Goal: Information Seeking & Learning: Understand process/instructions

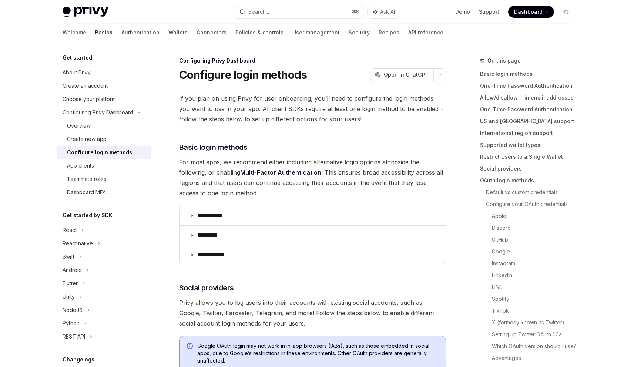
scroll to position [612, 0]
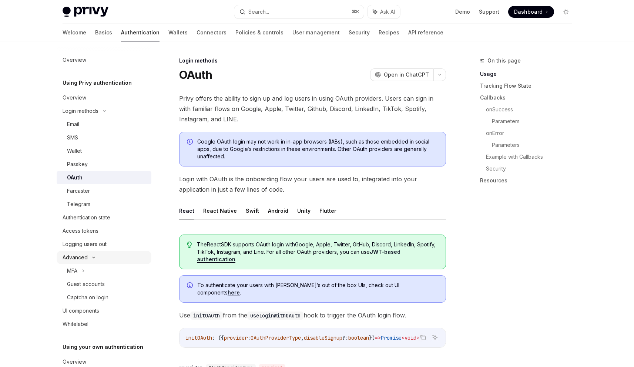
click at [81, 256] on div "Advanced" at bounding box center [75, 257] width 25 height 9
click at [81, 255] on div "Advanced" at bounding box center [75, 257] width 25 height 9
click at [95, 286] on div "Guest accounts" at bounding box center [86, 284] width 38 height 9
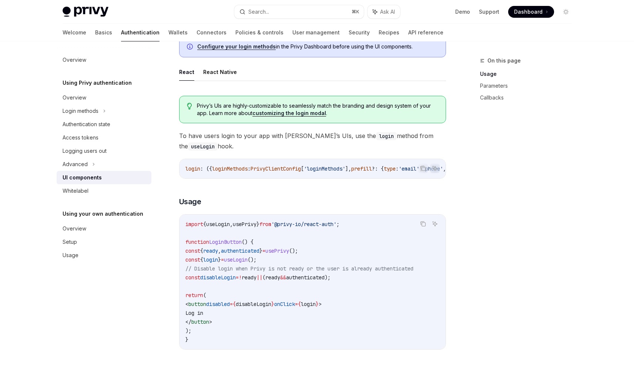
scroll to position [349, 0]
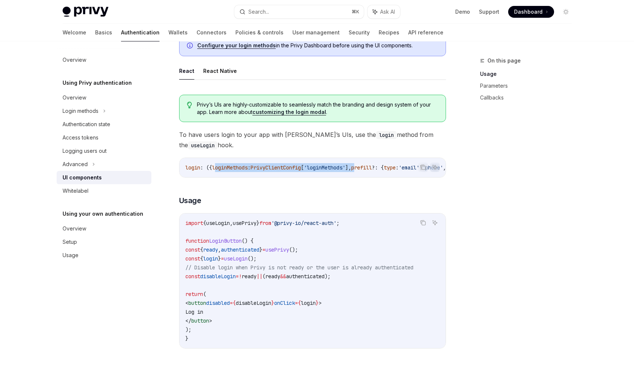
drag, startPoint x: 231, startPoint y: 168, endPoint x: 375, endPoint y: 168, distance: 144.0
click at [373, 168] on span "login : ({ loginMethods : PrivyClientConfig [ 'loginMethods' ], prefill ?: { ty…" at bounding box center [499, 167] width 628 height 7
click at [372, 168] on span "prefill" at bounding box center [361, 167] width 21 height 7
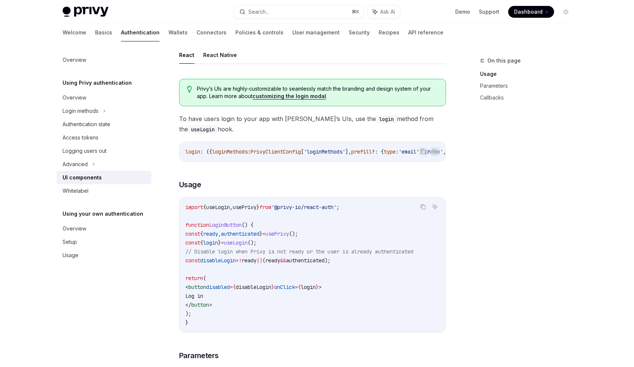
scroll to position [435, 0]
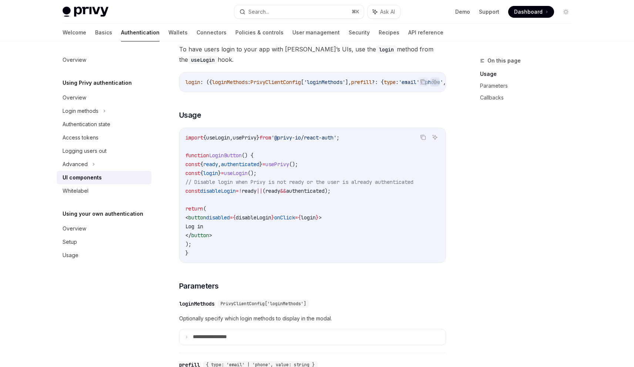
drag, startPoint x: 223, startPoint y: 191, endPoint x: 247, endPoint y: 195, distance: 24.8
click at [224, 191] on span "disableLogin" at bounding box center [218, 191] width 36 height 7
click at [236, 194] on span "disableLogin" at bounding box center [218, 191] width 36 height 7
drag, startPoint x: 281, startPoint y: 194, endPoint x: 264, endPoint y: 194, distance: 16.3
click at [264, 194] on span "const disableLogin = ! ready || ( ready && authenticated );" at bounding box center [257, 191] width 145 height 7
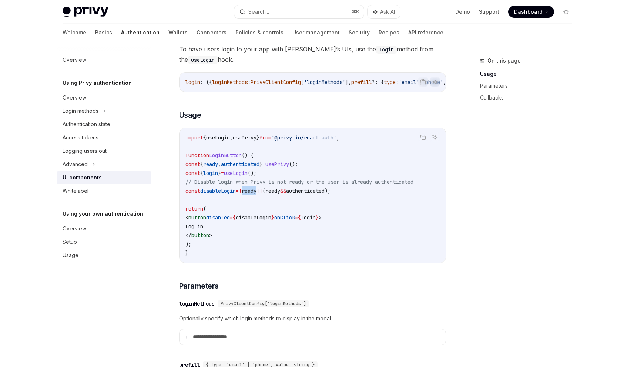
click at [242, 194] on span "!" at bounding box center [240, 191] width 3 height 7
drag, startPoint x: 278, startPoint y: 187, endPoint x: 397, endPoint y: 189, distance: 118.5
click at [397, 189] on code "import { useLogin , usePrivy } from '@privy-io/react-auth' ; function LoginButt…" at bounding box center [312, 195] width 254 height 124
drag, startPoint x: 282, startPoint y: 194, endPoint x: 260, endPoint y: 194, distance: 21.8
click at [260, 194] on span "const disableLogin = ! ready || ( ready && authenticated );" at bounding box center [257, 191] width 145 height 7
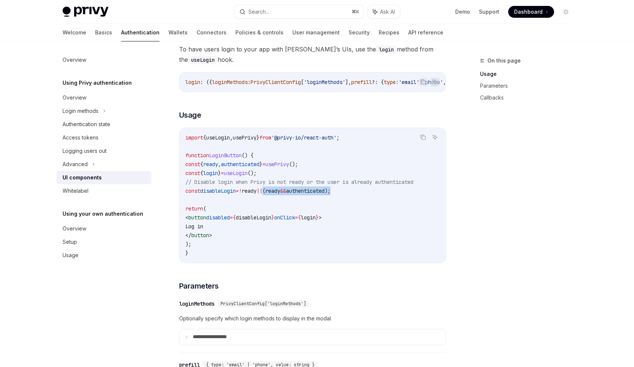
drag, startPoint x: 337, startPoint y: 194, endPoint x: 379, endPoint y: 195, distance: 41.8
click at [379, 195] on code "import { useLogin , usePrivy } from '@privy-io/react-auth' ; function LoginButt…" at bounding box center [312, 195] width 254 height 124
drag, startPoint x: 210, startPoint y: 193, endPoint x: 347, endPoint y: 194, distance: 136.6
click at [331, 194] on span "const disableLogin = ! ready || ( ready && authenticated );" at bounding box center [257, 191] width 145 height 7
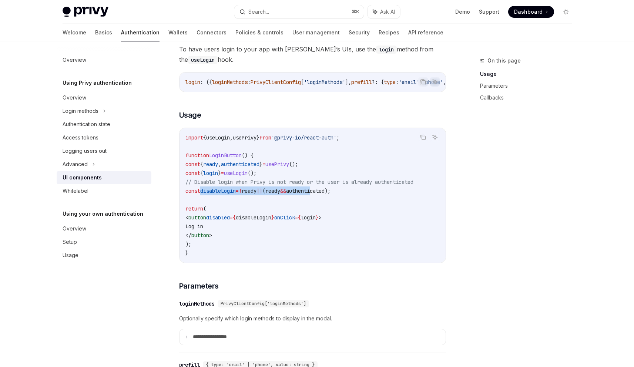
click at [325, 194] on span "authenticated" at bounding box center [305, 191] width 39 height 7
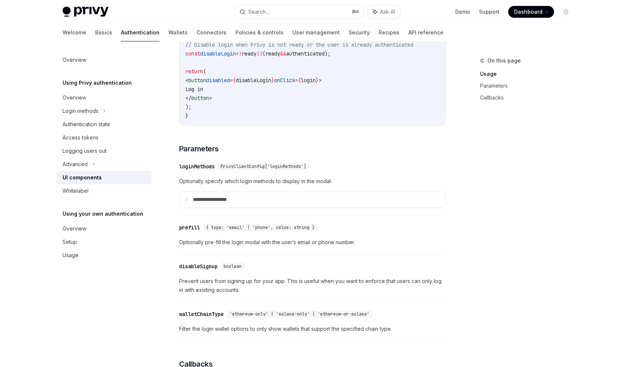
click at [204, 170] on div "loginMethods" at bounding box center [197, 166] width 36 height 7
click at [204, 171] on div "​ loginMethods PrivyClientConfig['loginMethods']" at bounding box center [309, 166] width 260 height 9
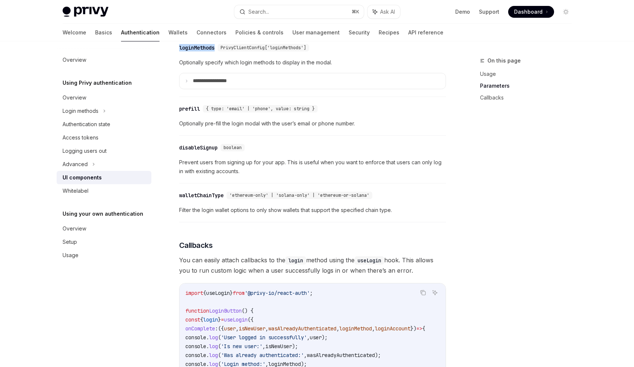
scroll to position [691, 0]
click at [435, 152] on div "​ disableSignup boolean" at bounding box center [309, 147] width 260 height 9
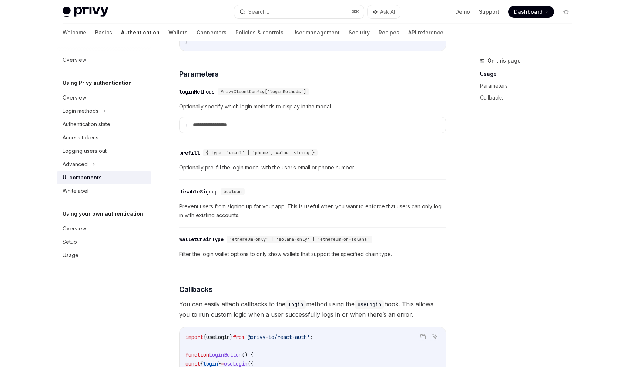
scroll to position [602, 0]
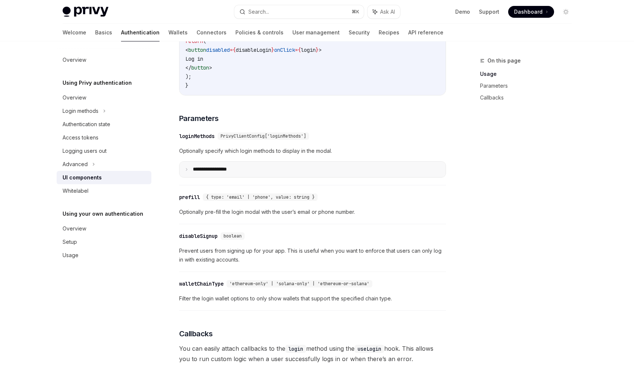
click at [193, 173] on p "**********" at bounding box center [218, 169] width 51 height 7
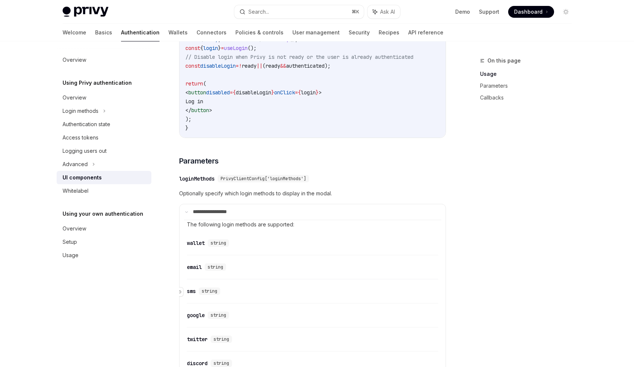
scroll to position [514, 0]
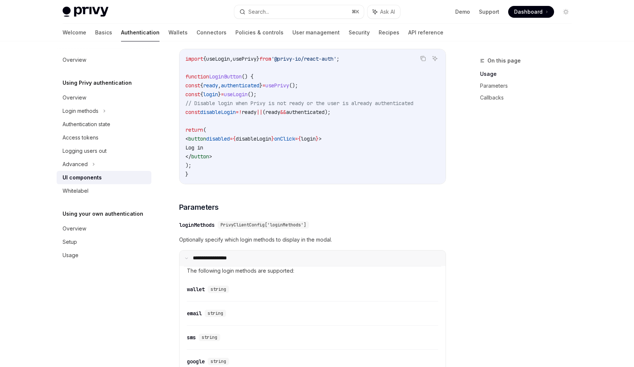
click at [188, 261] on summary "**********" at bounding box center [313, 259] width 266 height 16
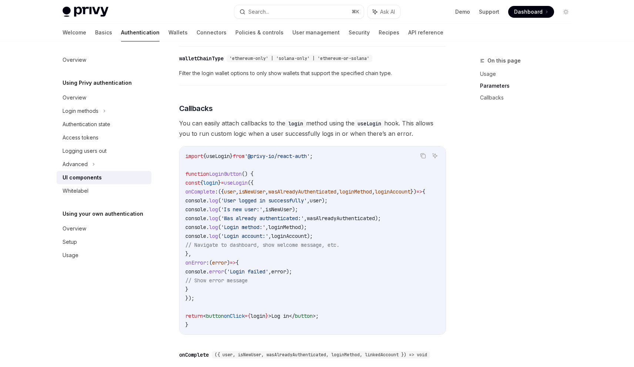
scroll to position [829, 0]
click at [215, 194] on span "onComplete" at bounding box center [200, 191] width 30 height 7
drag, startPoint x: 253, startPoint y: 201, endPoint x: 204, endPoint y: 303, distance: 112.9
click at [204, 303] on code "import { useLogin } from '@privy-io/react-auth' ; function LoginButton () { con…" at bounding box center [314, 240] width 258 height 178
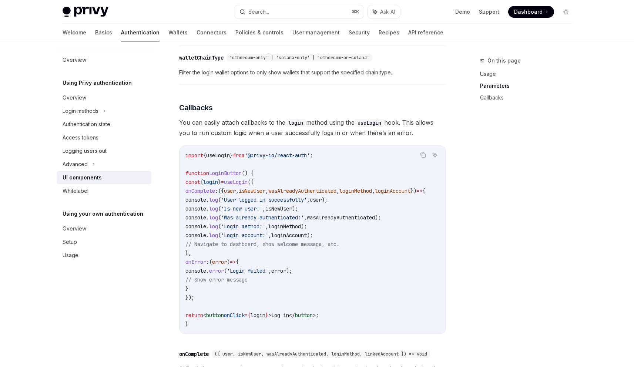
copy code "useLogin ({ onComplete : ({ user , isNewUser , wasAlreadyAuthenticated , loginM…"
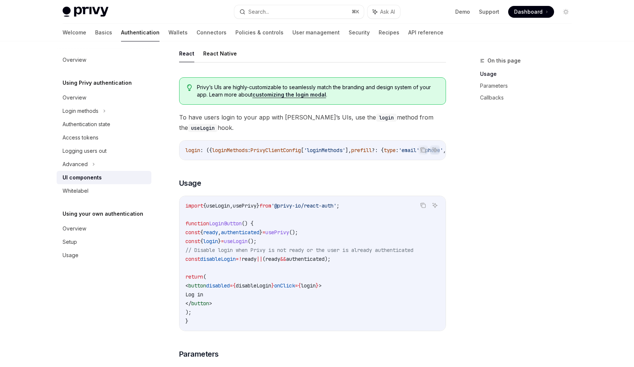
scroll to position [341, 0]
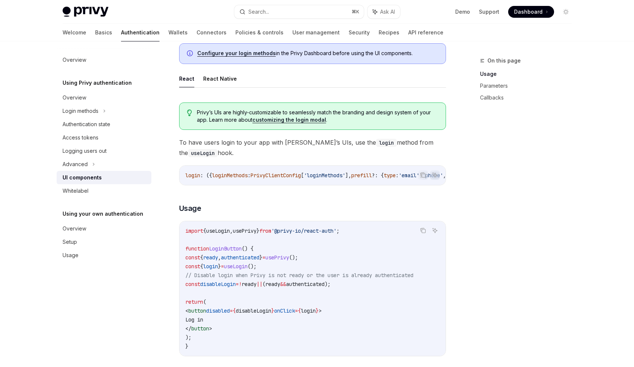
click at [192, 175] on span "login" at bounding box center [192, 175] width 15 height 7
click at [248, 175] on span "loginMethods" at bounding box center [230, 175] width 36 height 7
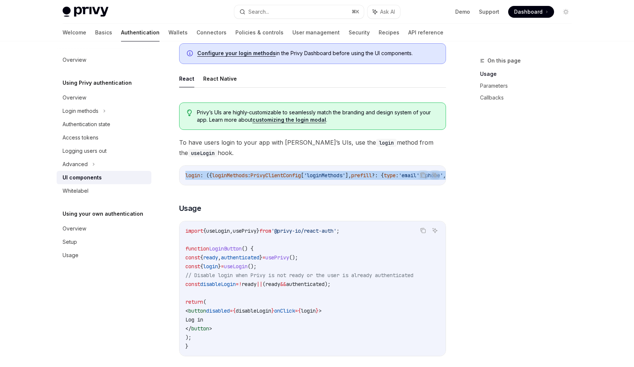
click at [248, 175] on span "loginMethods" at bounding box center [230, 175] width 36 height 7
copy code "login : ({ loginMethods : PrivyClientConfig [ 'loginMethods' ], prefill ?: { ty…"
drag, startPoint x: 479, startPoint y: 249, endPoint x: 440, endPoint y: 266, distance: 42.3
click at [479, 249] on div "On this page Usage Parameters Callbacks" at bounding box center [521, 211] width 113 height 311
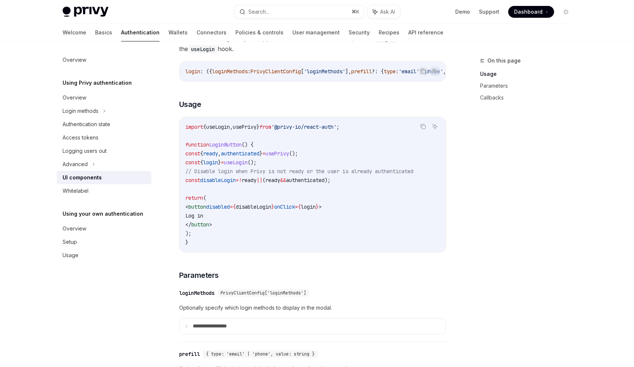
scroll to position [577, 0]
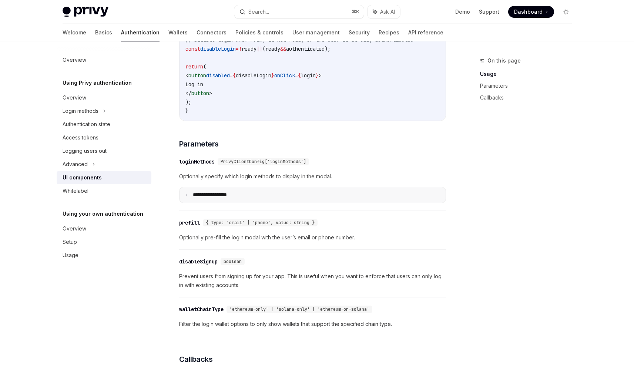
click at [183, 200] on summary "**********" at bounding box center [313, 195] width 266 height 16
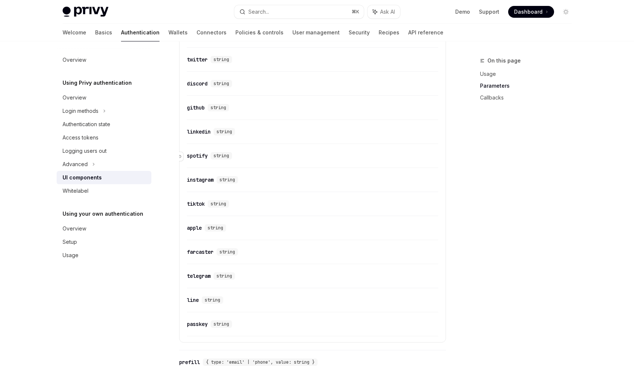
scroll to position [0, 0]
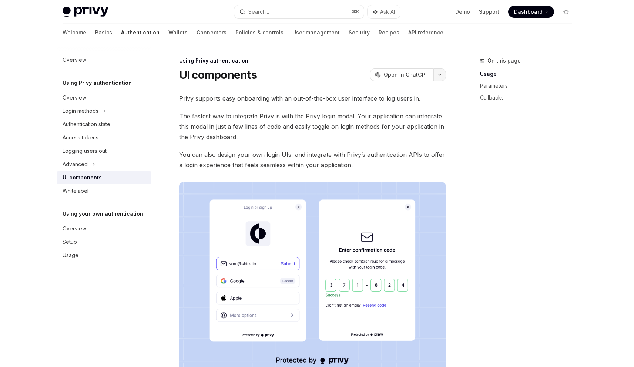
click at [445, 74] on button "button" at bounding box center [440, 74] width 13 height 13
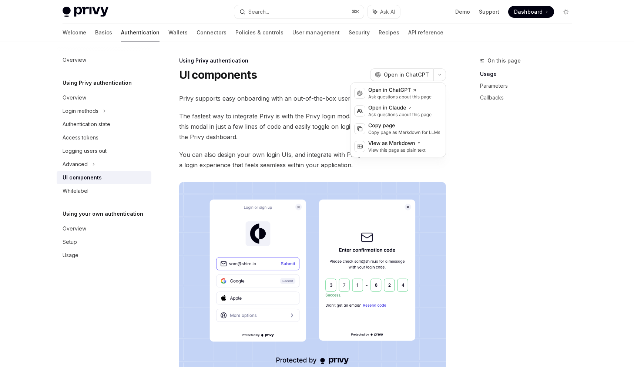
click at [496, 188] on div "On this page Usage Parameters Callbacks" at bounding box center [521, 211] width 113 height 311
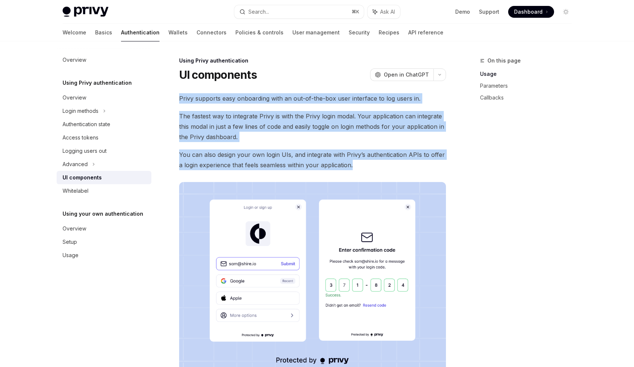
drag, startPoint x: 180, startPoint y: 93, endPoint x: 370, endPoint y: 164, distance: 203.3
click at [370, 164] on span "You can also design your own login UIs, and integrate with Privy’s authenticati…" at bounding box center [312, 160] width 267 height 21
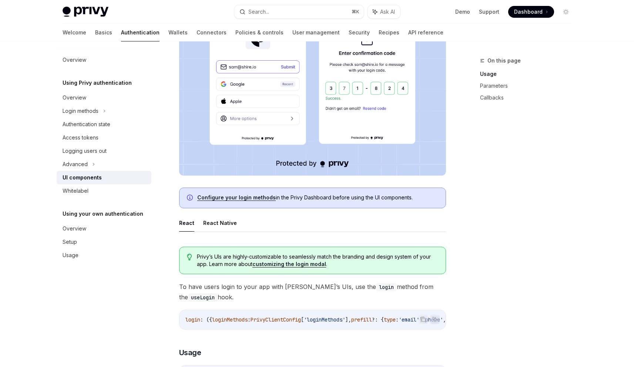
scroll to position [214, 0]
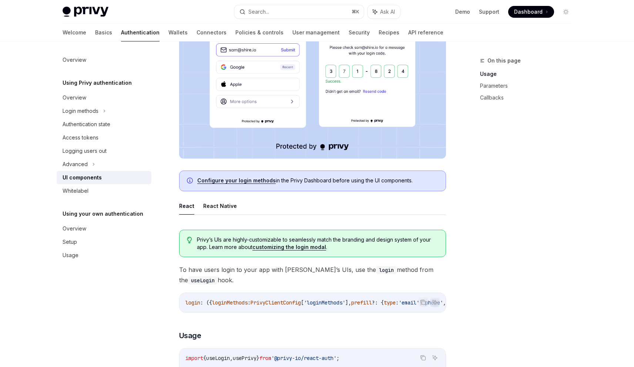
drag, startPoint x: 299, startPoint y: 179, endPoint x: 419, endPoint y: 185, distance: 120.5
click at [419, 185] on div "Configure your login methods in the Privy Dashboard before using the UI compone…" at bounding box center [312, 181] width 267 height 21
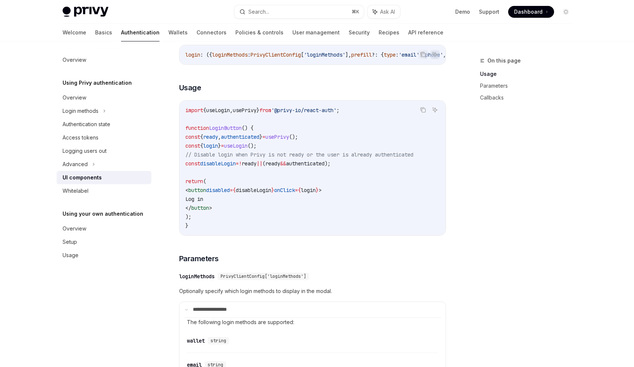
scroll to position [481, 0]
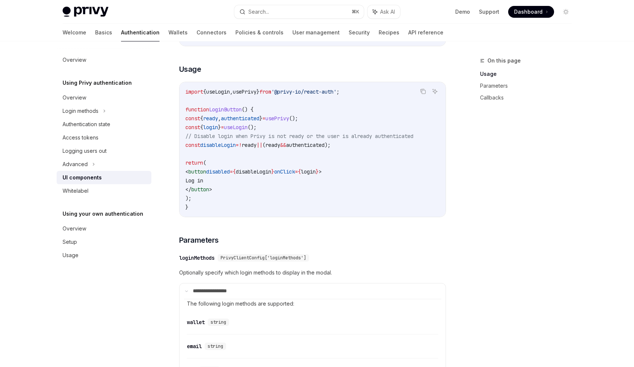
drag, startPoint x: 200, startPoint y: 165, endPoint x: 268, endPoint y: 205, distance: 78.3
click at [266, 205] on code "import { useLogin , usePrivy } from '@privy-io/react-auth' ; function LoginButt…" at bounding box center [312, 149] width 254 height 124
click at [268, 205] on code "import { useLogin , usePrivy } from '@privy-io/react-auth' ; function LoginButt…" at bounding box center [312, 149] width 254 height 124
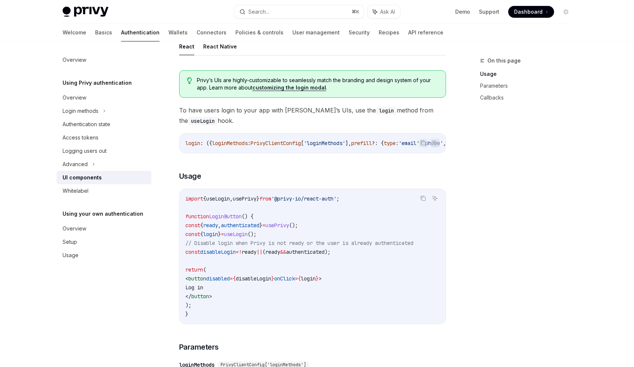
scroll to position [0, 0]
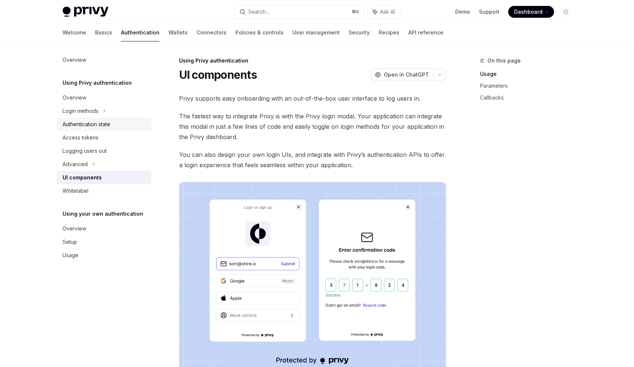
click at [96, 124] on div "Authentication state" at bounding box center [87, 124] width 48 height 9
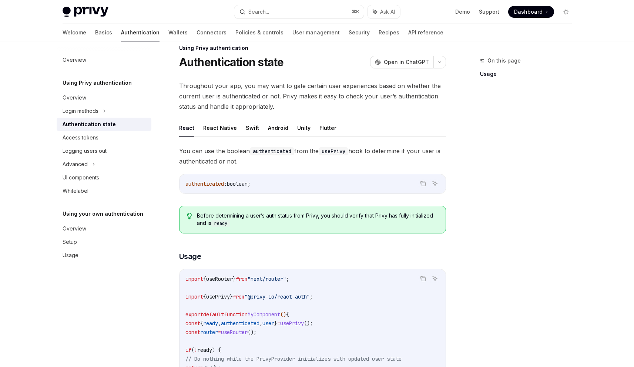
scroll to position [89, 0]
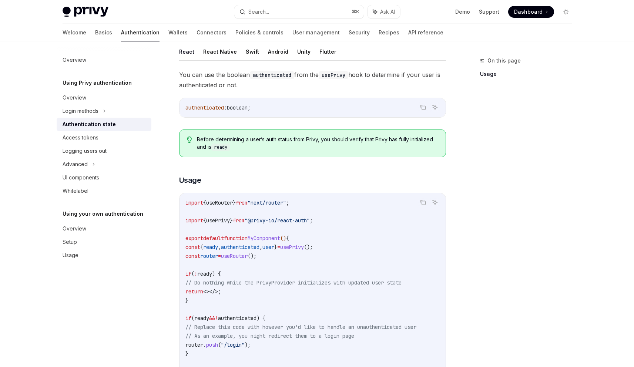
click at [262, 248] on span "," at bounding box center [261, 247] width 3 height 7
click at [274, 247] on span "user" at bounding box center [268, 247] width 12 height 7
click at [213, 255] on span "router" at bounding box center [209, 256] width 18 height 7
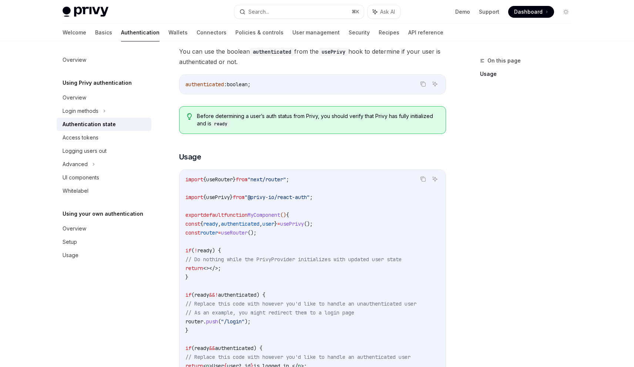
scroll to position [178, 0]
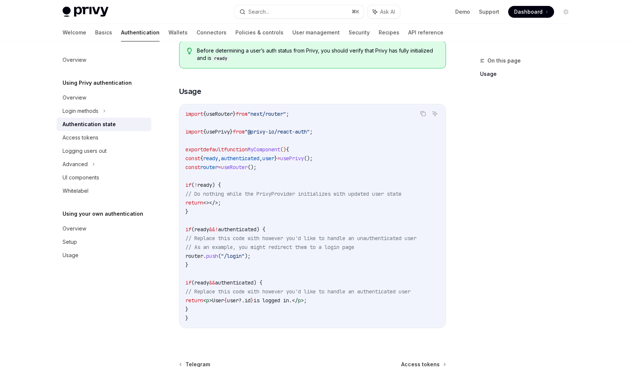
click at [205, 186] on span "ready" at bounding box center [204, 185] width 15 height 7
drag, startPoint x: 195, startPoint y: 204, endPoint x: 272, endPoint y: 204, distance: 77.0
click at [270, 204] on code "import { useRouter } from "next/router" ; import { usePrivy } from "@privy-io/r…" at bounding box center [312, 216] width 254 height 213
click at [271, 204] on code "import { useRouter } from "next/router" ; import { usePrivy } from "@privy-io/r…" at bounding box center [312, 216] width 254 height 213
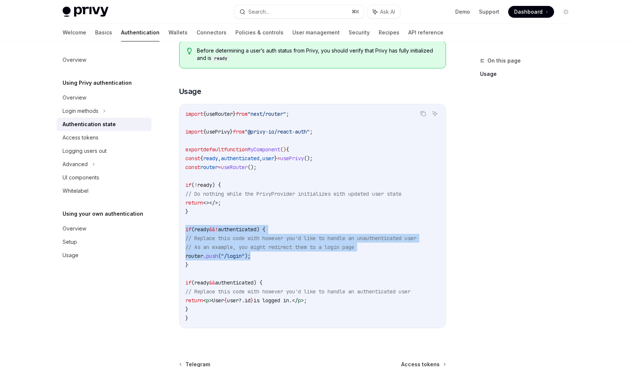
drag, startPoint x: 272, startPoint y: 254, endPoint x: 175, endPoint y: 226, distance: 100.6
click at [175, 226] on div "Using Privy authentication Authentication state OpenAI Open in ChatGPT OpenAI O…" at bounding box center [243, 165] width 409 height 572
click at [218, 258] on span "push" at bounding box center [212, 256] width 12 height 7
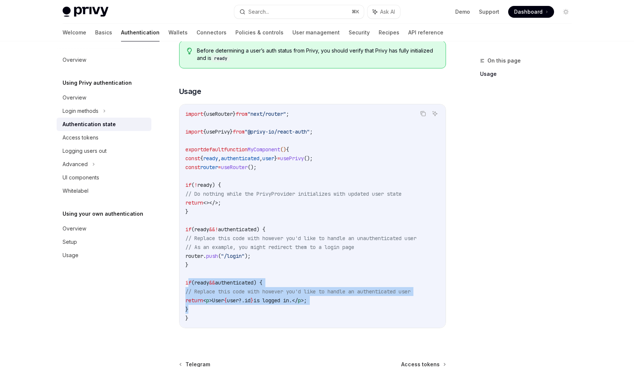
drag, startPoint x: 187, startPoint y: 279, endPoint x: 286, endPoint y: 311, distance: 103.9
click at [283, 310] on code "import { useRouter } from "next/router" ; import { usePrivy } from "@privy-io/r…" at bounding box center [312, 216] width 254 height 213
click at [286, 311] on code "import { useRouter } from "next/router" ; import { usePrivy } from "@privy-io/r…" at bounding box center [312, 216] width 254 height 213
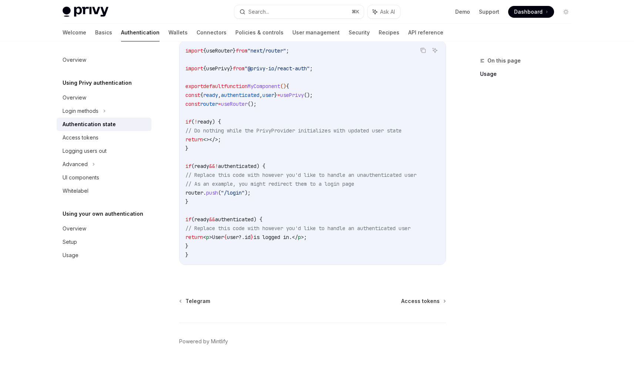
scroll to position [259, 0]
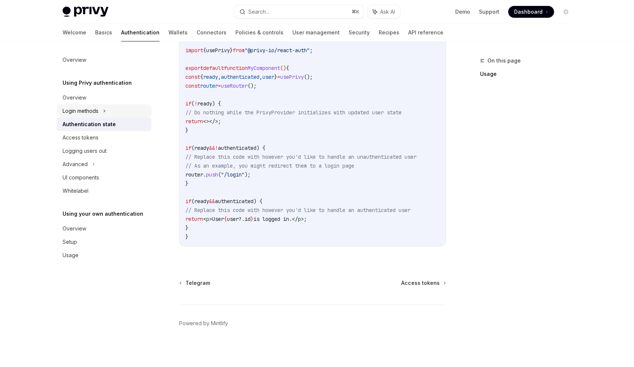
click at [102, 111] on div "Login methods" at bounding box center [104, 110] width 95 height 13
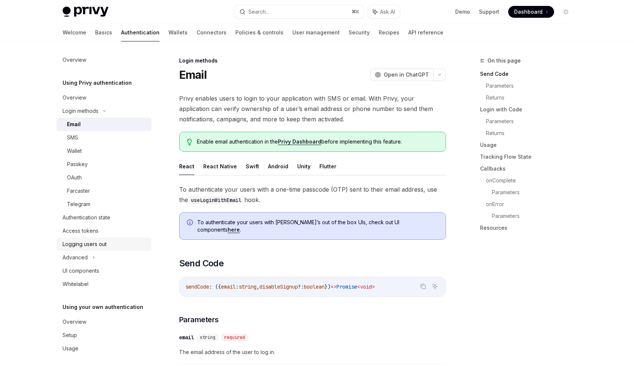
click at [109, 244] on div "Logging users out" at bounding box center [105, 244] width 84 height 9
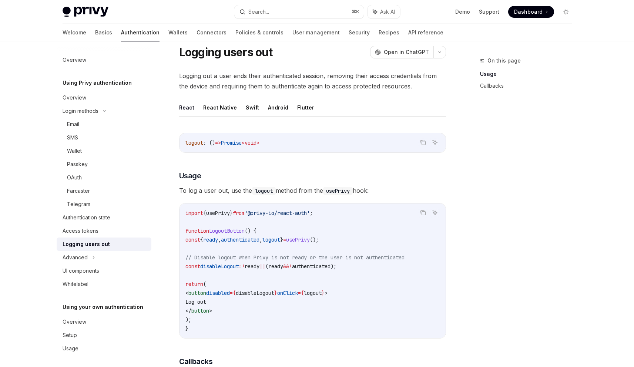
scroll to position [44, 0]
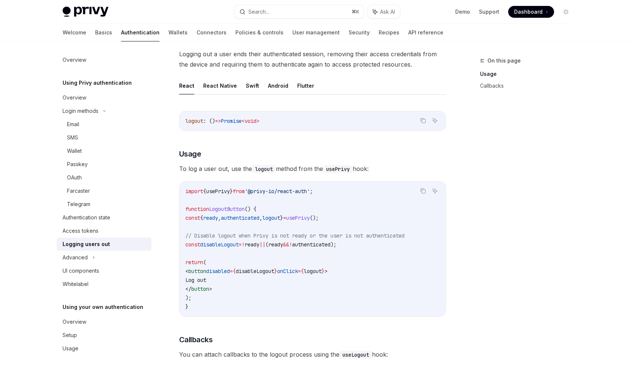
click at [280, 220] on span "logout" at bounding box center [271, 218] width 18 height 7
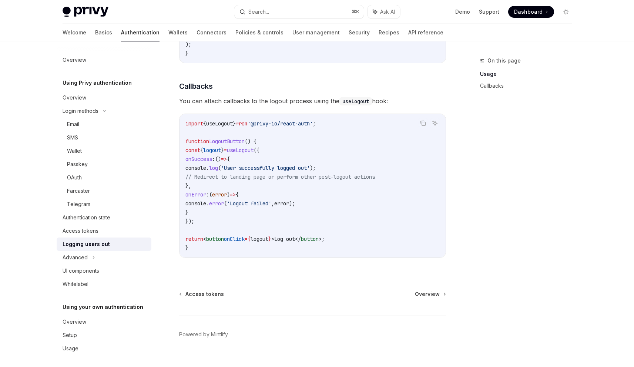
scroll to position [310, 0]
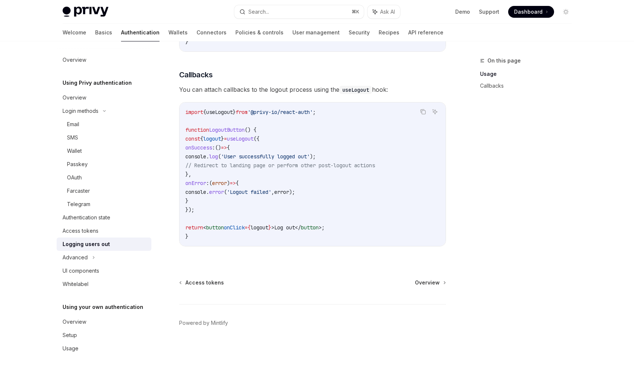
drag, startPoint x: 190, startPoint y: 138, endPoint x: 216, endPoint y: 208, distance: 74.4
click at [216, 208] on code "import { useLogout } from '@privy-io/react-auth' ; function LogoutButton () { c…" at bounding box center [312, 174] width 254 height 133
copy code "const { logout } = useLogout ({ onSuccess : () => { console . log ( 'User succe…"
click at [243, 212] on code "import { useLogout } from '@privy-io/react-auth' ; function LogoutButton () { c…" at bounding box center [312, 174] width 254 height 133
click at [223, 130] on span "LogoutButton" at bounding box center [227, 130] width 36 height 7
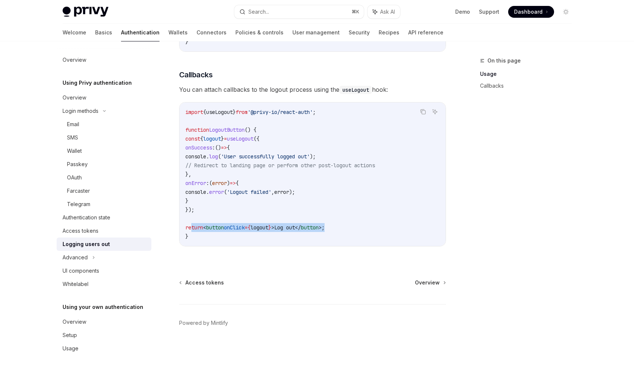
drag, startPoint x: 350, startPoint y: 227, endPoint x: 192, endPoint y: 228, distance: 158.5
click at [192, 228] on code "import { useLogout } from '@privy-io/react-auth' ; function LogoutButton () { c…" at bounding box center [312, 174] width 254 height 133
click at [356, 224] on code "import { useLogout } from '@privy-io/react-auth' ; function LogoutButton () { c…" at bounding box center [312, 174] width 254 height 133
drag, startPoint x: 250, startPoint y: 228, endPoint x: 397, endPoint y: 229, distance: 147.0
click at [397, 229] on code "import { useLogout } from '@privy-io/react-auth' ; function LogoutButton () { c…" at bounding box center [312, 174] width 254 height 133
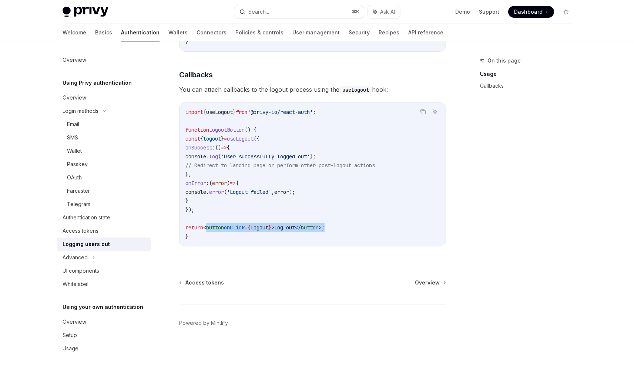
copy span "< button onClick = { logout } > Log out </ button > ;"
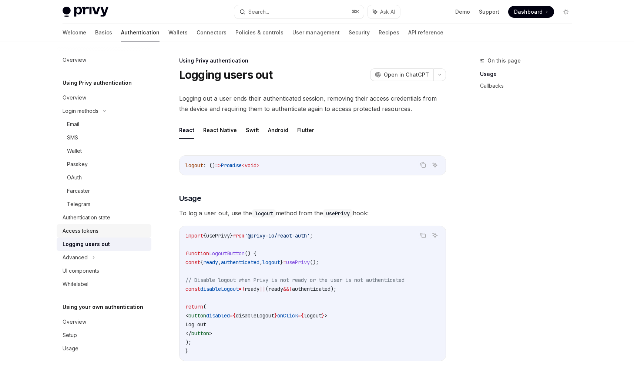
click at [91, 231] on div "Access tokens" at bounding box center [81, 231] width 36 height 9
type textarea "*"
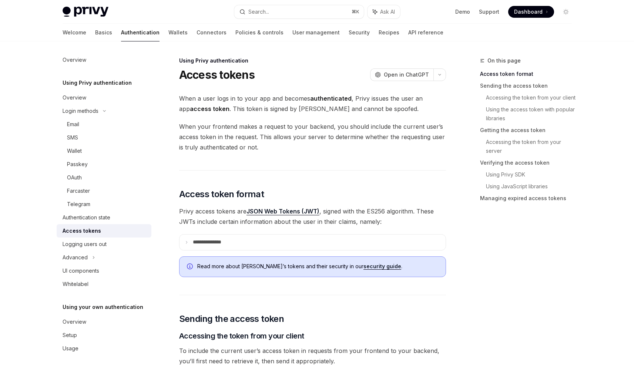
click at [203, 110] on strong "access token" at bounding box center [210, 108] width 40 height 7
drag, startPoint x: 254, startPoint y: 110, endPoint x: 375, endPoint y: 114, distance: 121.9
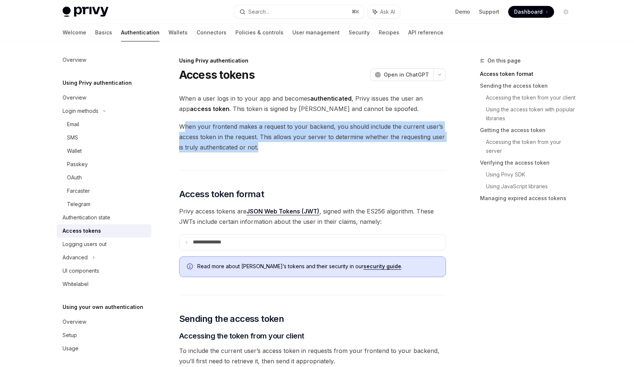
drag, startPoint x: 184, startPoint y: 124, endPoint x: 293, endPoint y: 153, distance: 112.8
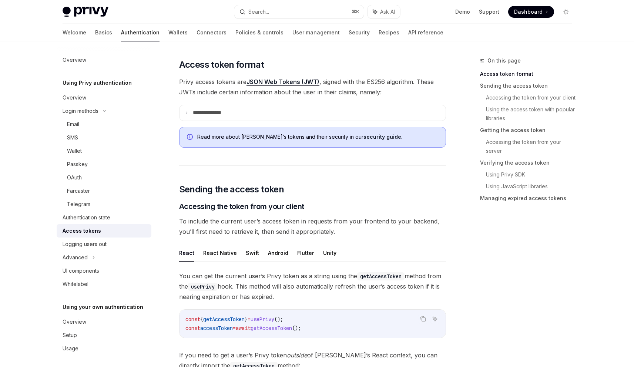
scroll to position [133, 0]
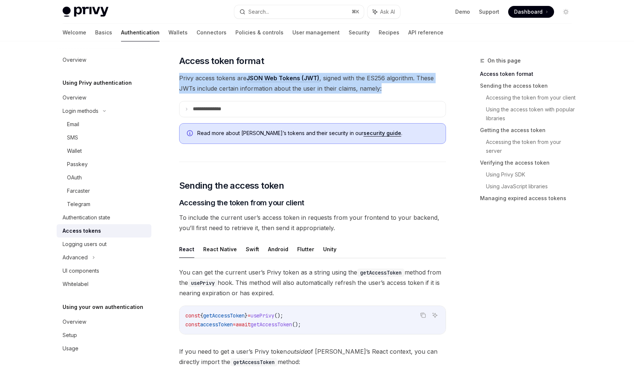
drag, startPoint x: 180, startPoint y: 79, endPoint x: 384, endPoint y: 91, distance: 204.4
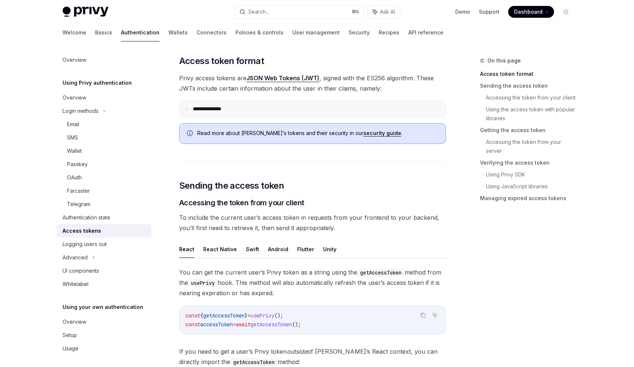
click at [267, 103] on summary "**********" at bounding box center [313, 109] width 266 height 16
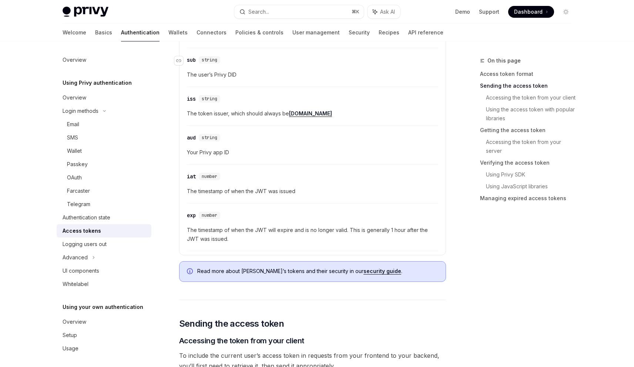
scroll to position [267, 0]
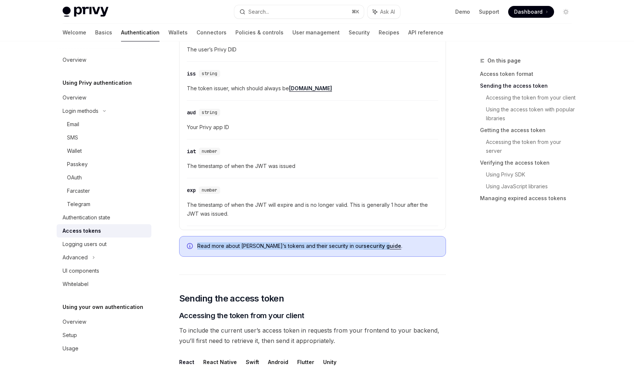
drag, startPoint x: 298, startPoint y: 244, endPoint x: 361, endPoint y: 243, distance: 63.3
click at [361, 243] on div "Read more about Privy’s tokens and their security in our security guide ." at bounding box center [312, 246] width 267 height 21
click at [402, 244] on span "Read more about Privy’s tokens and their security in our security guide ." at bounding box center [317, 246] width 241 height 7
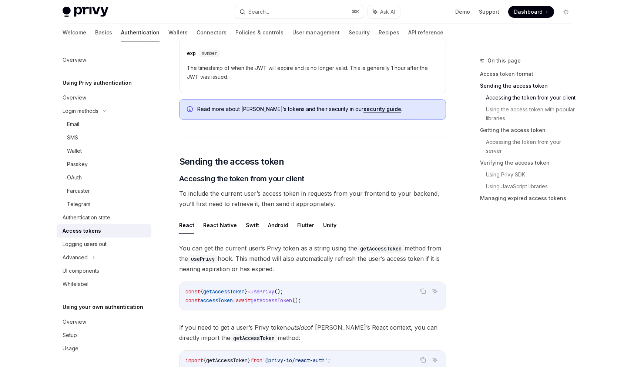
scroll to position [444, 0]
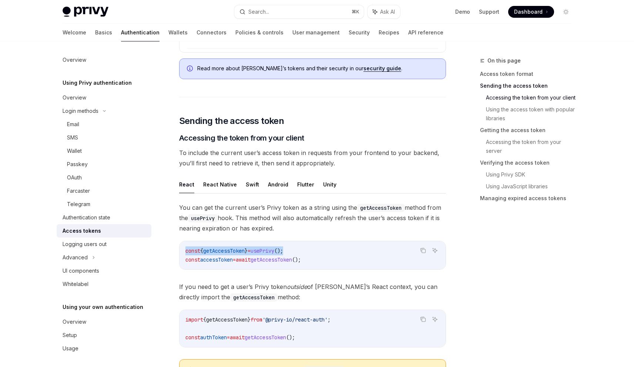
drag, startPoint x: 186, startPoint y: 254, endPoint x: 340, endPoint y: 252, distance: 154.4
click at [340, 252] on code "const { getAccessToken } = usePrivy (); const accessToken = await getAccessToke…" at bounding box center [312, 256] width 254 height 18
click at [217, 251] on span "getAccessToken" at bounding box center [223, 251] width 41 height 7
click at [223, 251] on span "getAccessToken" at bounding box center [223, 251] width 41 height 7
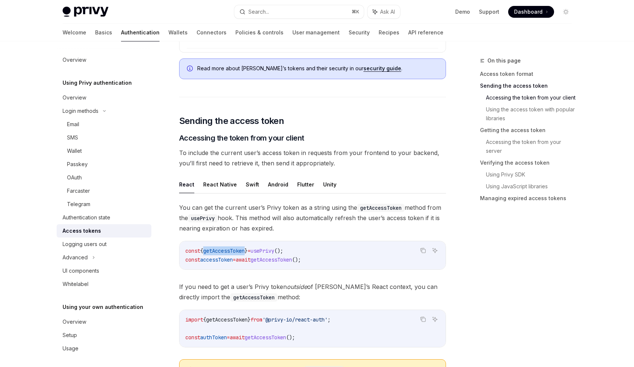
copy span "getAccessToken"
click at [274, 250] on span "usePrivy" at bounding box center [263, 251] width 24 height 7
copy code "const { getAccessToken } = usePrivy ();"
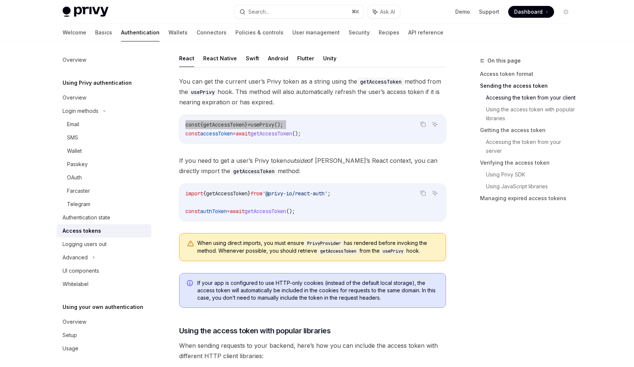
scroll to position [578, 0]
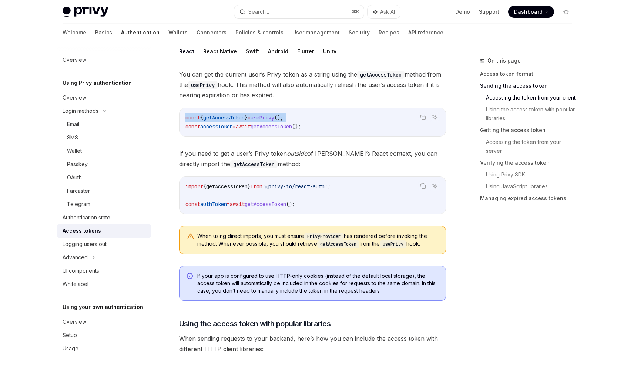
click at [216, 204] on span "authToken" at bounding box center [213, 204] width 27 height 7
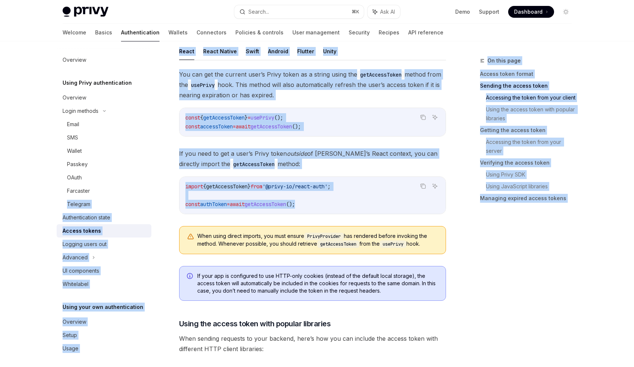
drag, startPoint x: 317, startPoint y: 205, endPoint x: 157, endPoint y: 198, distance: 160.4
click at [245, 204] on span "await" at bounding box center [237, 204] width 15 height 7
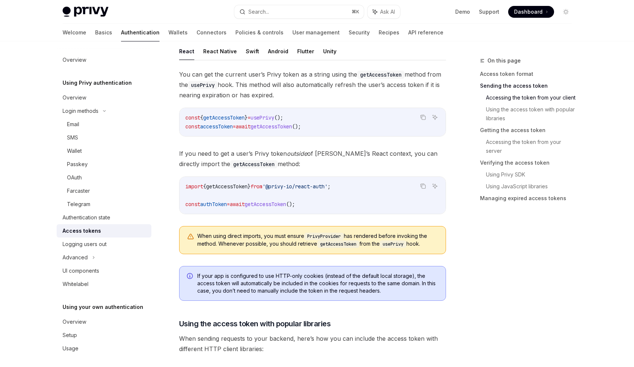
click at [245, 204] on span "await" at bounding box center [237, 204] width 15 height 7
copy div "const authToken = await getAccessToken ();"
drag, startPoint x: 214, startPoint y: 236, endPoint x: 296, endPoint y: 235, distance: 82.2
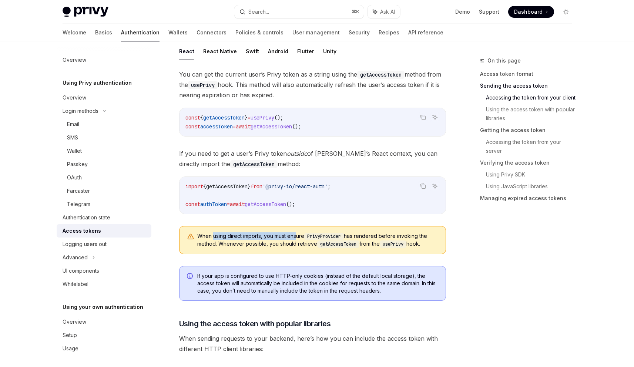
click at [296, 235] on span "When using direct imports, you must ensure PrivyProvider has rendered before in…" at bounding box center [317, 241] width 241 height 16
click at [323, 236] on code "PrivyProvider" at bounding box center [324, 236] width 40 height 7
click at [333, 244] on code "getAccessToken" at bounding box center [338, 244] width 42 height 7
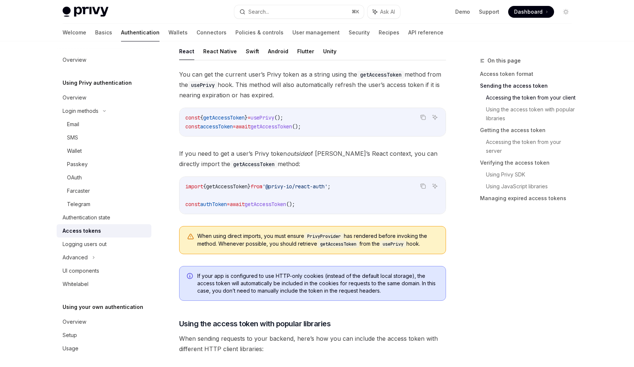
click at [391, 243] on code "usePrivy" at bounding box center [393, 244] width 27 height 7
drag, startPoint x: 216, startPoint y: 237, endPoint x: 252, endPoint y: 238, distance: 35.5
click at [248, 238] on span "When using direct imports, you must ensure PrivyProvider has rendered before in…" at bounding box center [317, 241] width 241 height 16
click at [252, 238] on span "When using direct imports, you must ensure PrivyProvider has rendered before in…" at bounding box center [317, 241] width 241 height 16
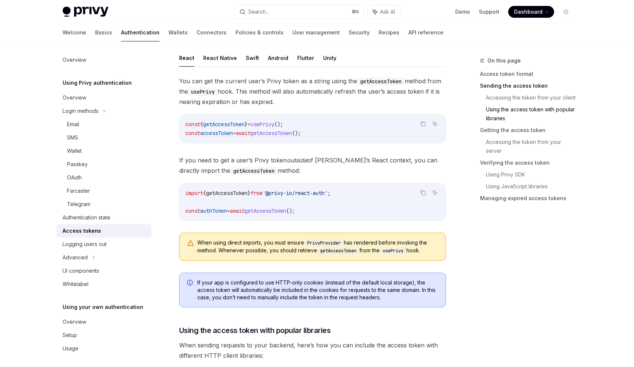
scroll to position [622, 0]
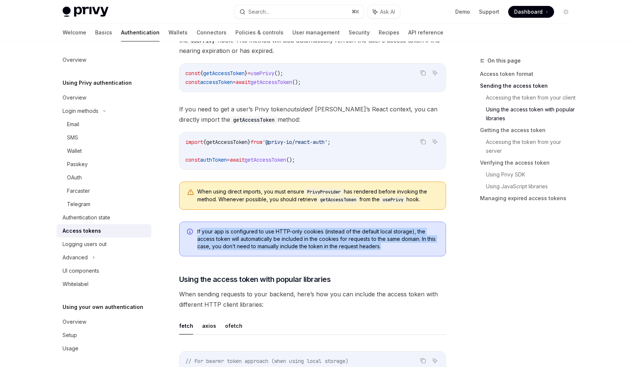
drag, startPoint x: 200, startPoint y: 232, endPoint x: 411, endPoint y: 247, distance: 211.9
click at [411, 247] on span "If your app is configured to use HTTP-only cookies (instead of the default loca…" at bounding box center [317, 239] width 241 height 22
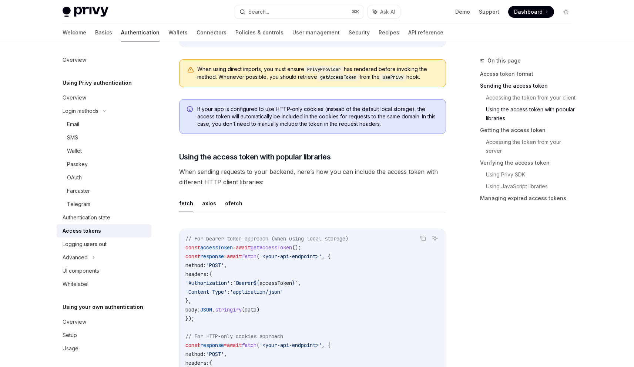
scroll to position [754, 0]
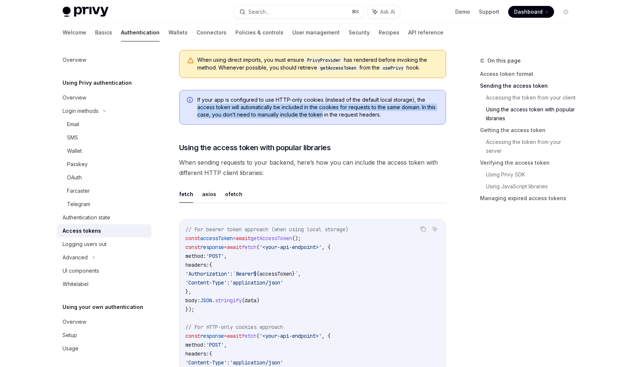
drag, startPoint x: 197, startPoint y: 109, endPoint x: 322, endPoint y: 112, distance: 125.5
click at [322, 112] on div "If your app is configured to use HTTP-only cookies (instead of the default loca…" at bounding box center [312, 107] width 267 height 35
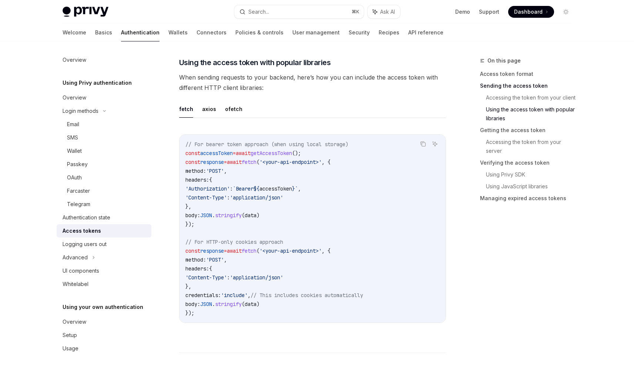
scroll to position [843, 0]
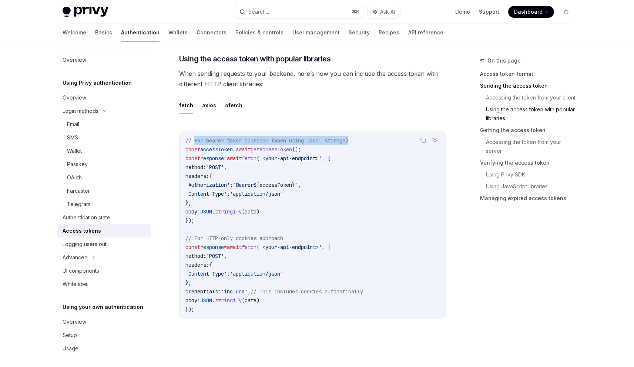
drag, startPoint x: 194, startPoint y: 140, endPoint x: 366, endPoint y: 141, distance: 171.8
click at [366, 141] on code "// For bearer token approach (when using local storage) const accessToken = awa…" at bounding box center [312, 225] width 254 height 178
click at [367, 141] on code "// For bearer token approach (when using local storage) const accessToken = awa…" at bounding box center [312, 225] width 254 height 178
click at [218, 157] on span "response" at bounding box center [212, 158] width 24 height 7
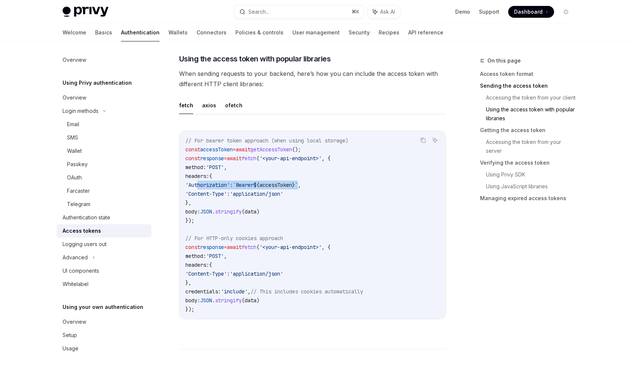
drag, startPoint x: 280, startPoint y: 183, endPoint x: 198, endPoint y: 184, distance: 81.8
click at [198, 184] on span "'Authorization' : `Bearer ${ accessToken } ` ," at bounding box center [243, 185] width 116 height 7
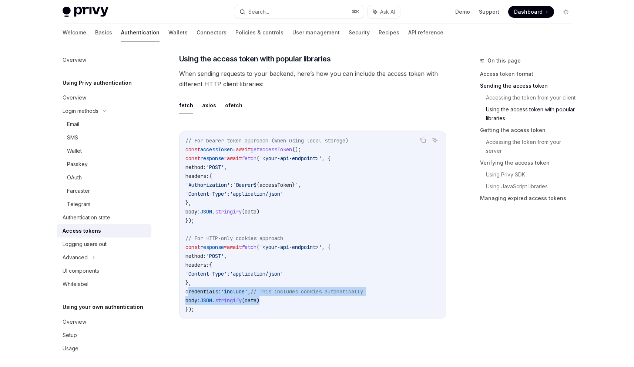
drag, startPoint x: 188, startPoint y: 292, endPoint x: 428, endPoint y: 295, distance: 239.6
click at [428, 295] on code "// For bearer token approach (when using local storage) const accessToken = awa…" at bounding box center [312, 225] width 254 height 178
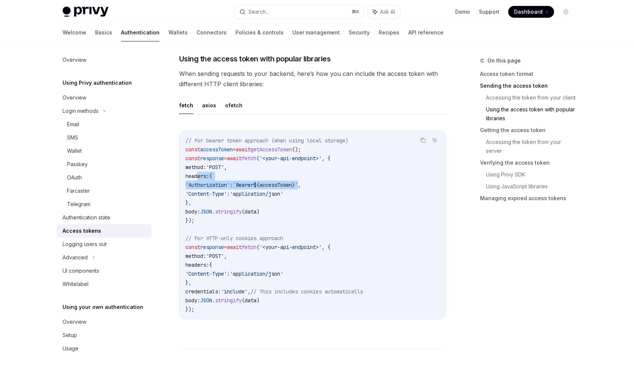
drag, startPoint x: 320, startPoint y: 183, endPoint x: 198, endPoint y: 177, distance: 121.2
click at [197, 177] on code "// For bearer token approach (when using local storage) const accessToken = awa…" at bounding box center [312, 225] width 254 height 178
click at [199, 177] on span "headers:" at bounding box center [197, 176] width 24 height 7
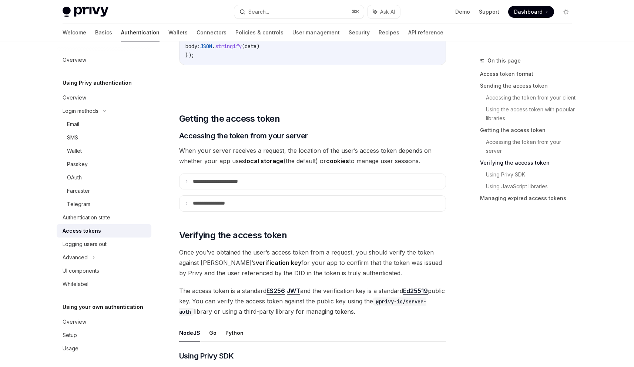
scroll to position [1104, 0]
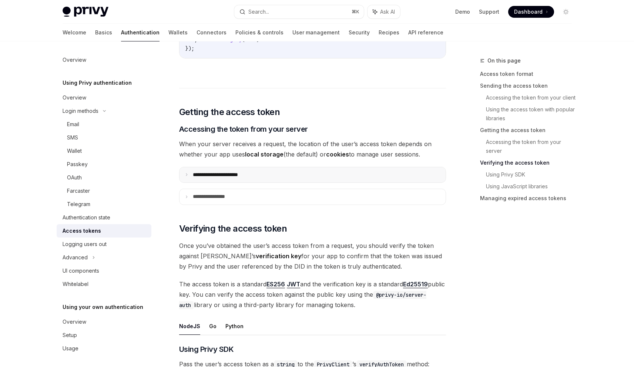
click at [247, 173] on p "**********" at bounding box center [224, 175] width 62 height 7
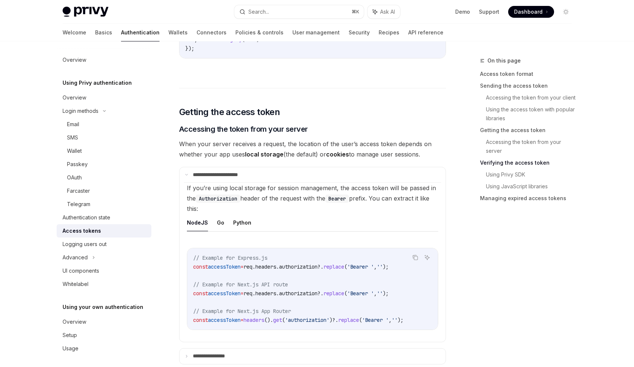
scroll to position [1148, 0]
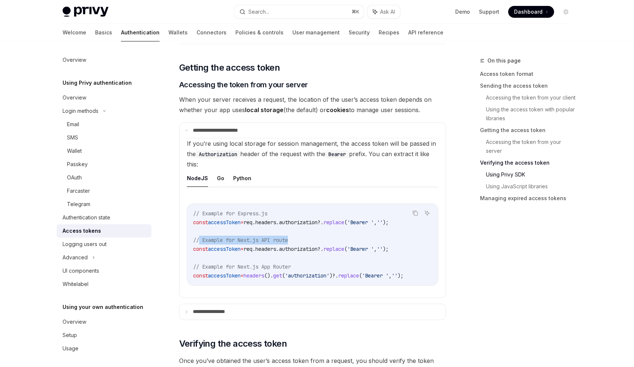
drag, startPoint x: 213, startPoint y: 239, endPoint x: 310, endPoint y: 240, distance: 97.0
click at [310, 240] on code "// Example for Express.js const accessToken = req . headers . authorization ?. …" at bounding box center [312, 244] width 239 height 71
click at [252, 223] on span "req" at bounding box center [248, 222] width 9 height 7
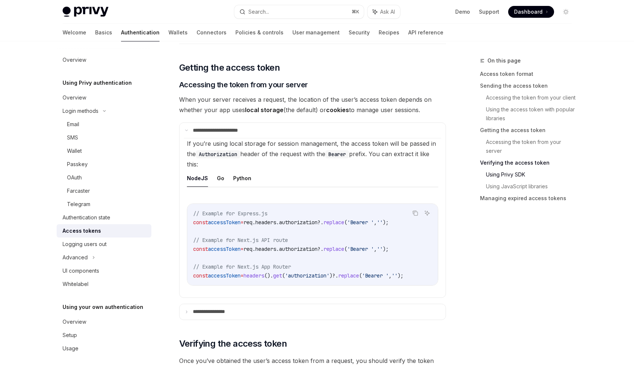
click at [274, 222] on span "headers" at bounding box center [265, 222] width 21 height 7
click at [310, 220] on span "authorization" at bounding box center [298, 222] width 39 height 7
drag, startPoint x: 415, startPoint y: 245, endPoint x: 325, endPoint y: 244, distance: 90.0
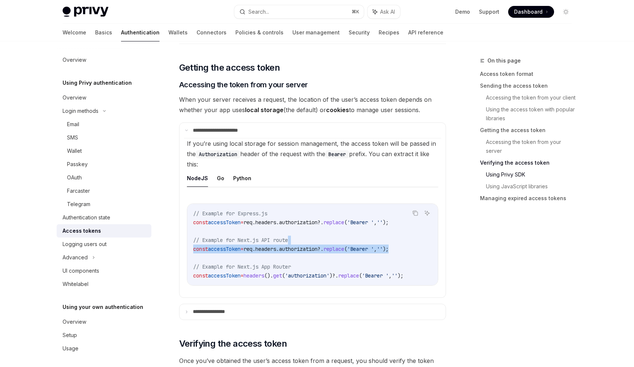
click at [325, 244] on code "// Example for Express.js const accessToken = req . headers . authorization ?. …" at bounding box center [312, 244] width 239 height 71
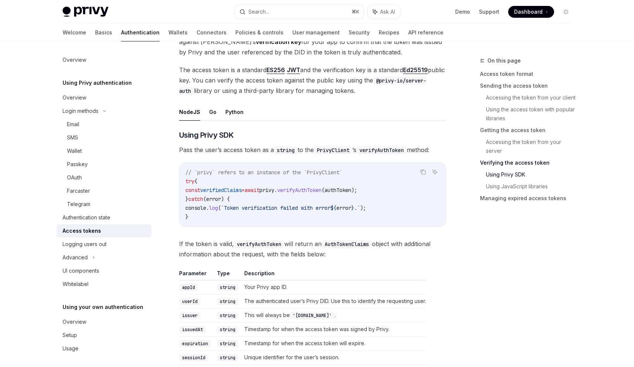
scroll to position [1490, 0]
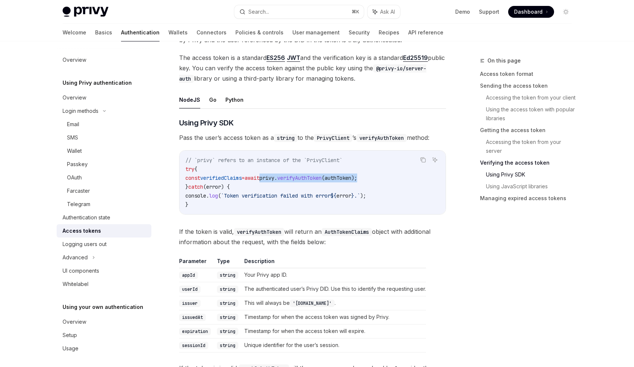
drag, startPoint x: 275, startPoint y: 180, endPoint x: 401, endPoint y: 180, distance: 126.6
click at [401, 180] on code "// `privy` refers to an instance of the `PrivyClient` try { const verifiedClaim…" at bounding box center [312, 182] width 254 height 53
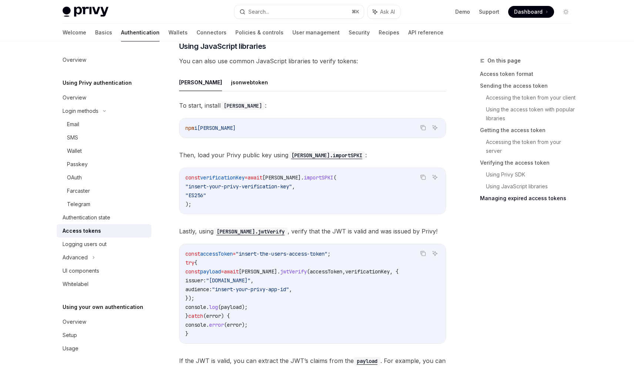
scroll to position [1872, 0]
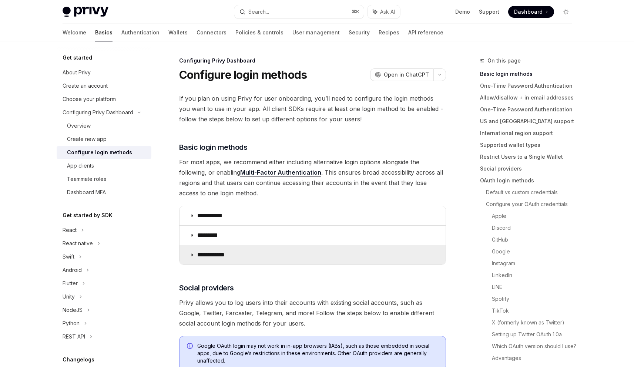
scroll to position [137, 0]
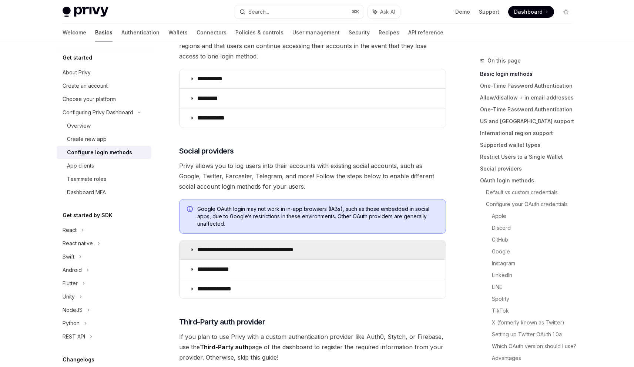
click at [288, 254] on summary "**********" at bounding box center [313, 249] width 266 height 19
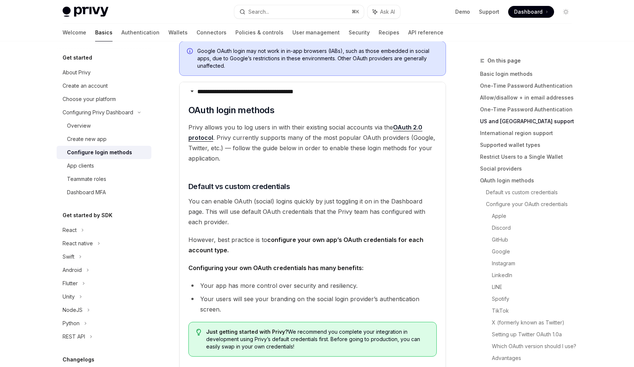
scroll to position [295, 0]
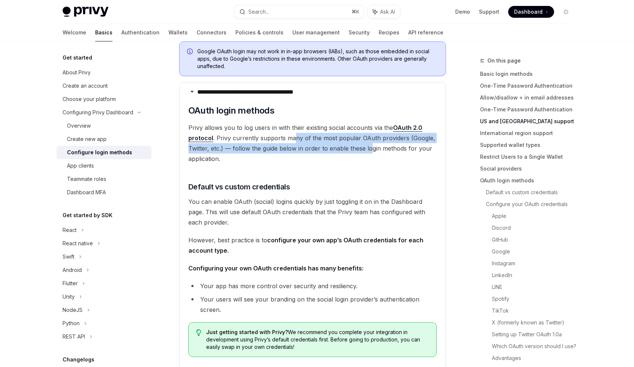
drag, startPoint x: 293, startPoint y: 136, endPoint x: 369, endPoint y: 145, distance: 76.0
click at [369, 145] on span "Privy allows you to log users in with their existing social accounts via the OA…" at bounding box center [312, 143] width 248 height 41
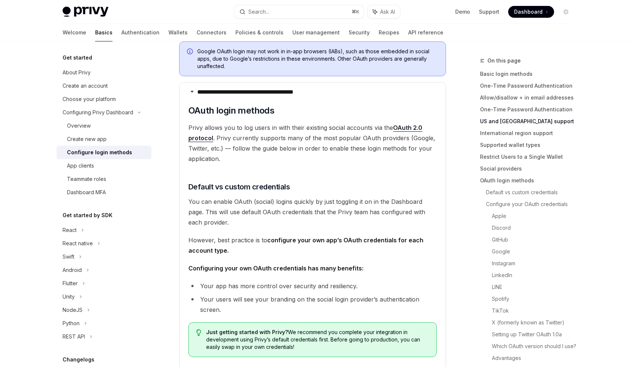
click at [208, 157] on span "Privy allows you to log users in with their existing social accounts via the OA…" at bounding box center [312, 143] width 248 height 41
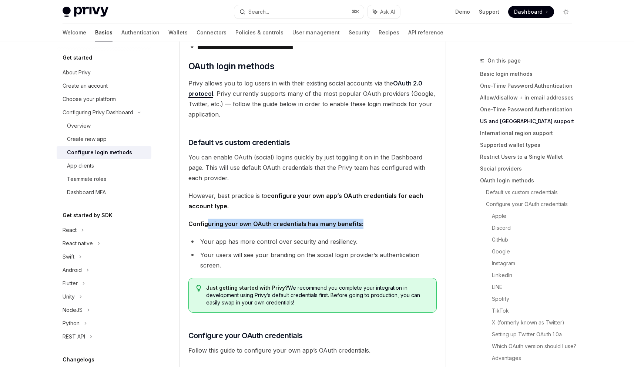
drag, startPoint x: 241, startPoint y: 222, endPoint x: 363, endPoint y: 220, distance: 122.2
click at [363, 220] on span "Configuring your own OAuth credentials has many benefits:" at bounding box center [312, 224] width 248 height 10
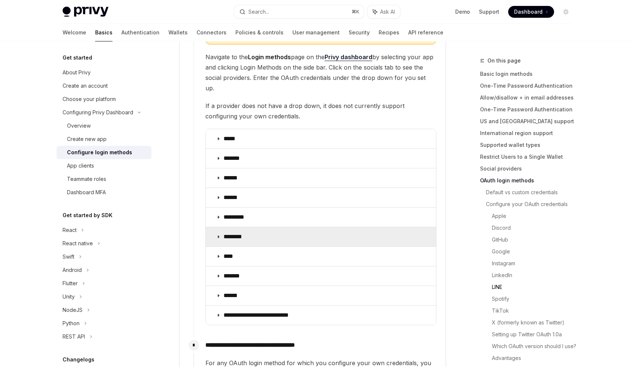
scroll to position [830, 0]
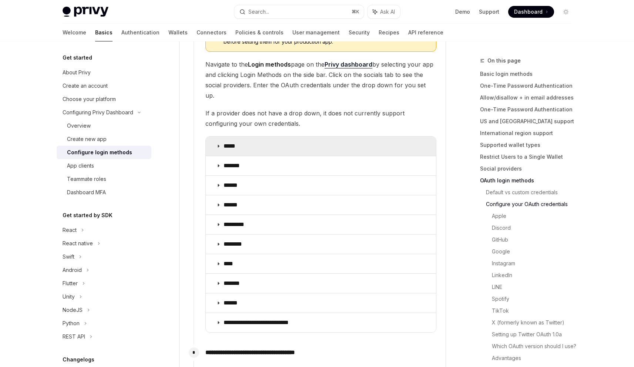
click at [257, 138] on summary "*****" at bounding box center [321, 146] width 230 height 19
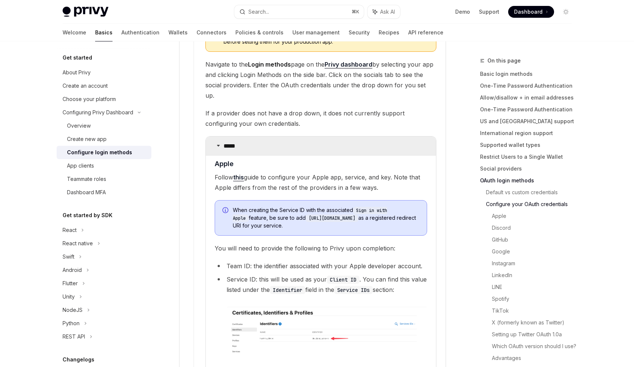
click at [257, 138] on summary "*****" at bounding box center [321, 146] width 230 height 19
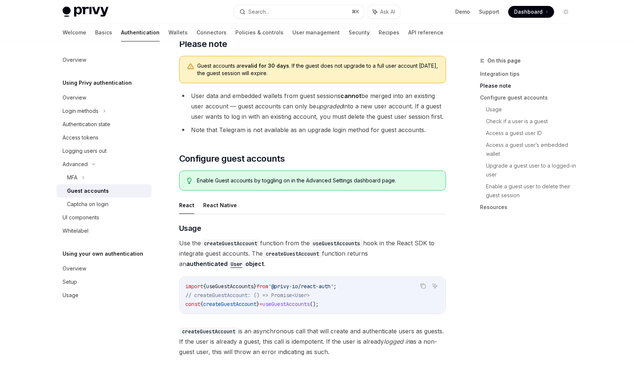
scroll to position [507, 0]
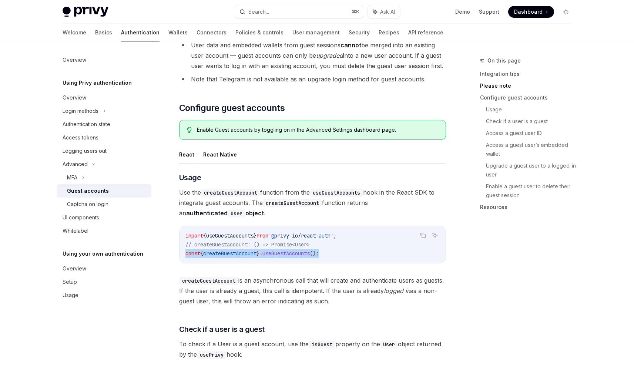
drag, startPoint x: 257, startPoint y: 230, endPoint x: 178, endPoint y: 231, distance: 78.9
click at [178, 231] on div "Advanced Guest accounts OpenAI Open in ChatGPT OpenAI Open in ChatGPT Privy ena…" at bounding box center [243, 316] width 409 height 1535
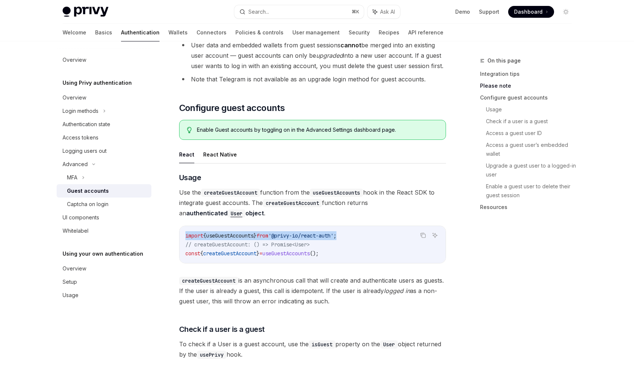
drag, startPoint x: 265, startPoint y: 210, endPoint x: 183, endPoint y: 209, distance: 81.5
click at [182, 226] on div "import { useGuestAccounts } from '@privy-io/react-auth' ; // createGuestAccount…" at bounding box center [313, 244] width 266 height 37
copy span "import { useGuestAccounts } from '@privy-io/react-auth' ;"
click at [305, 250] on span "useGuestAccounts" at bounding box center [285, 253] width 47 height 7
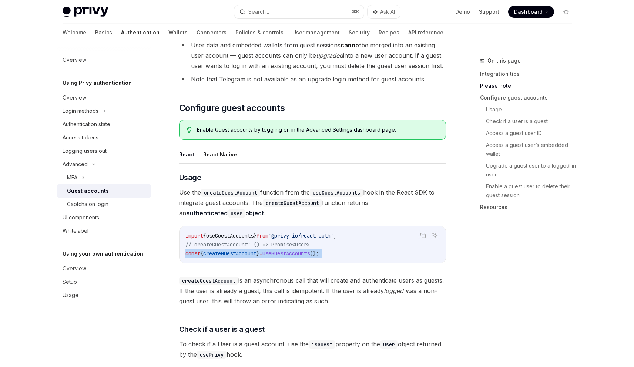
click at [305, 250] on span "useGuestAccounts" at bounding box center [285, 253] width 47 height 7
click at [350, 232] on code "import { useGuestAccounts } from '@privy-io/react-auth' ; // createGuestAccount…" at bounding box center [312, 244] width 254 height 27
drag, startPoint x: 355, startPoint y: 231, endPoint x: 196, endPoint y: 223, distance: 159.4
click at [191, 231] on code "import { useGuestAccounts } from '@privy-io/react-auth' ; // createGuestAccount…" at bounding box center [312, 244] width 254 height 27
copy code "// createGuestAccount: () => Promise<User> const { createGuestAccount } = useGu…"
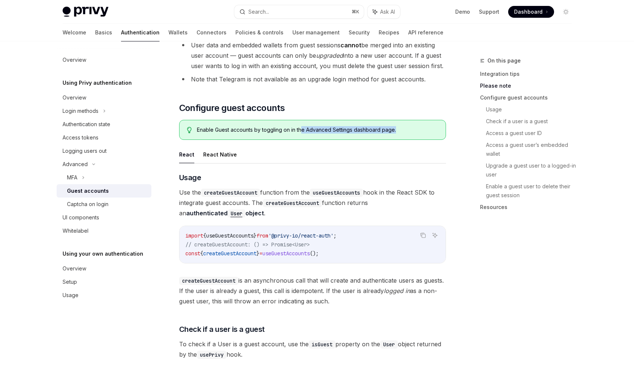
drag, startPoint x: 301, startPoint y: 107, endPoint x: 429, endPoint y: 111, distance: 128.2
click at [429, 126] on div "Enable Guest accounts by toggling on in the Advanced Settings dashboard page." at bounding box center [317, 129] width 241 height 7
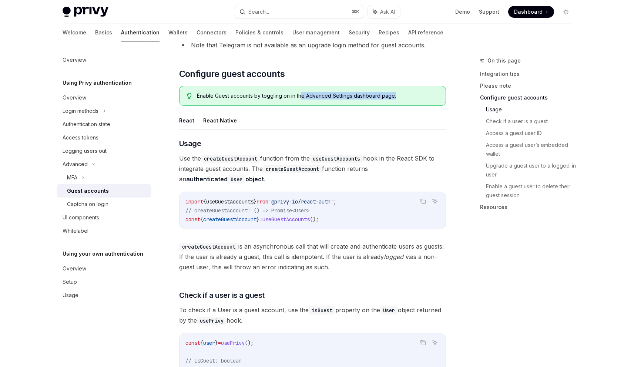
scroll to position [616, 0]
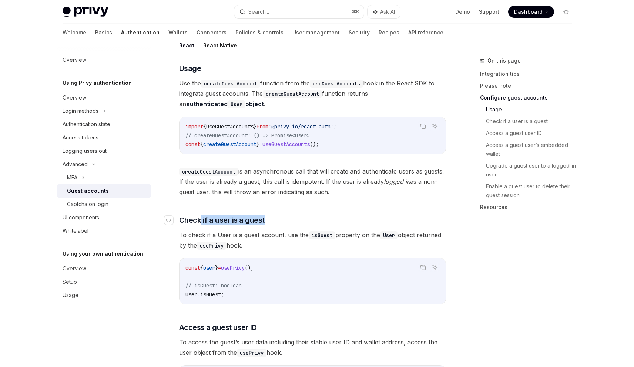
drag, startPoint x: 226, startPoint y: 202, endPoint x: 290, endPoint y: 203, distance: 63.7
click at [284, 215] on h3 "​ Check if a user is a guest" at bounding box center [312, 220] width 267 height 10
click at [290, 215] on h3 "​ Check if a user is a guest" at bounding box center [312, 220] width 267 height 10
click at [215, 265] on span "user" at bounding box center [209, 268] width 12 height 7
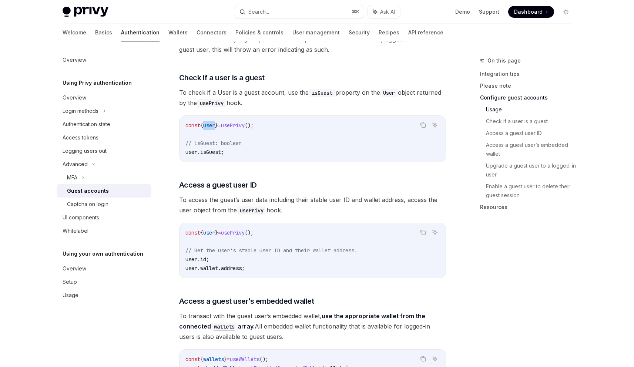
scroll to position [752, 0]
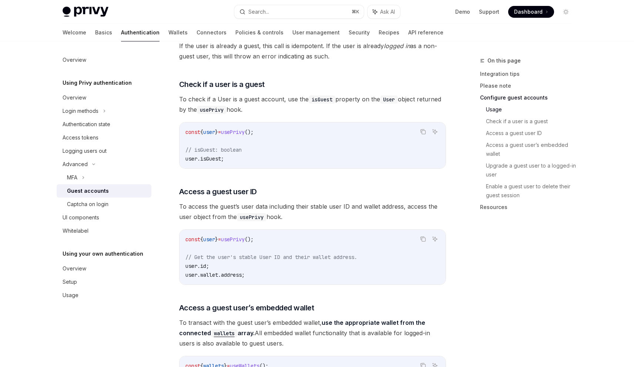
click at [243, 128] on code "const { user } = usePrivy (); // isGuest: boolean user . isGuest ;" at bounding box center [312, 146] width 254 height 36
click at [212, 129] on span "user" at bounding box center [209, 132] width 12 height 7
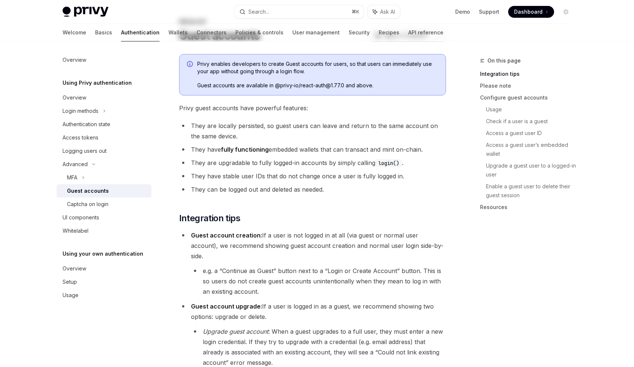
scroll to position [0, 0]
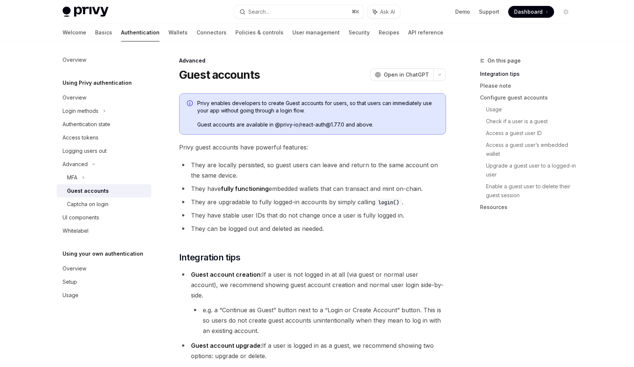
click at [297, 63] on div "Advanced" at bounding box center [312, 60] width 267 height 7
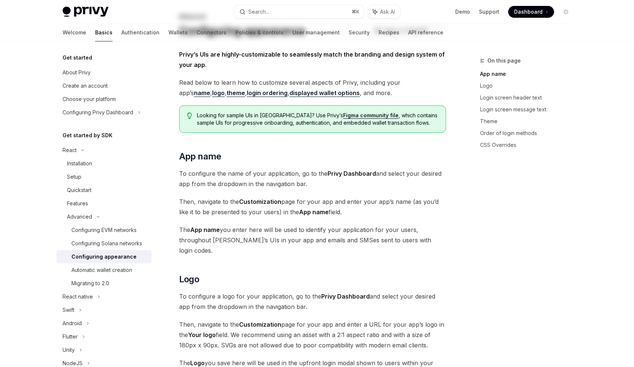
scroll to position [44, 0]
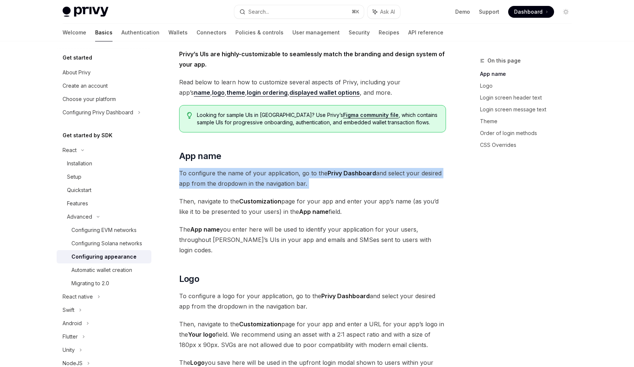
drag, startPoint x: 175, startPoint y: 170, endPoint x: 317, endPoint y: 189, distance: 143.4
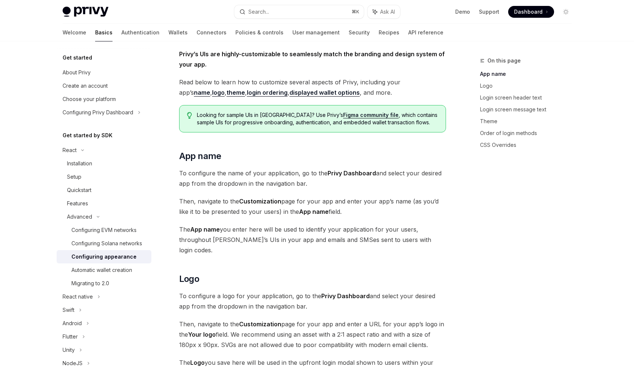
drag, startPoint x: 197, startPoint y: 201, endPoint x: 359, endPoint y: 212, distance: 162.6
click at [360, 212] on span "Then, navigate to the Customization page for your app and enter your app’s name…" at bounding box center [312, 206] width 267 height 21
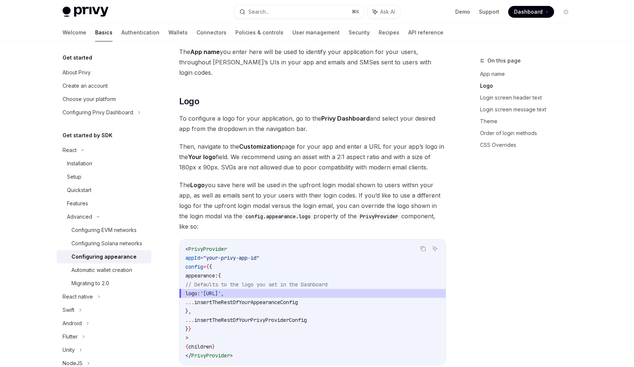
scroll to position [305, 0]
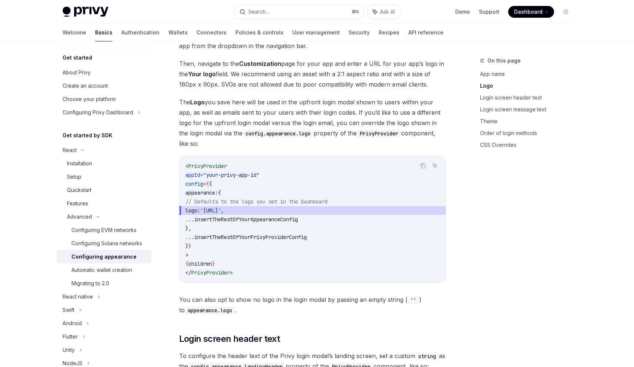
click at [362, 234] on code "< PrivyProvider appId = "your-privy-app-id" config = { { appearance: { // Defau…" at bounding box center [312, 220] width 254 height 116
click at [336, 203] on code "< PrivyProvider appId = "your-privy-app-id" config = { { appearance: { // Defau…" at bounding box center [312, 220] width 254 height 116
click at [298, 216] on span "insertTheRestOfYourAppearanceConfig" at bounding box center [246, 219] width 104 height 7
click at [224, 207] on span "," at bounding box center [222, 210] width 3 height 7
click at [215, 198] on span "// Defaults to the logo you set in the Dashboard" at bounding box center [256, 201] width 142 height 7
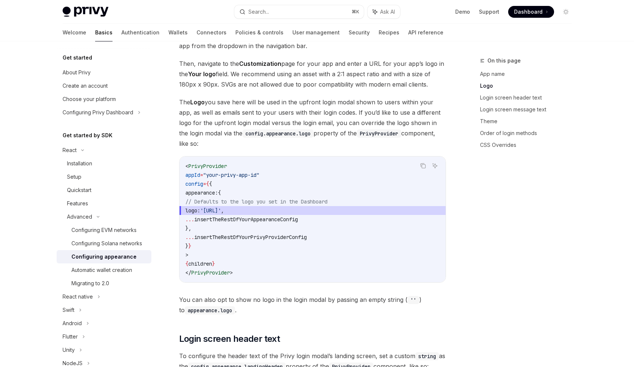
click at [242, 170] on code "< PrivyProvider appId = "your-privy-app-id" config = { { appearance: { // Defau…" at bounding box center [312, 220] width 254 height 116
click at [203, 181] on span "config" at bounding box center [194, 184] width 18 height 7
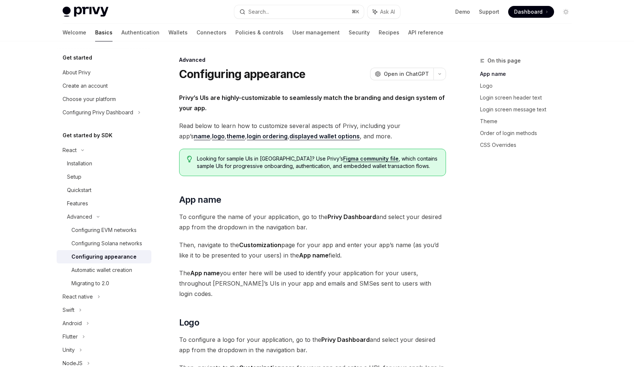
scroll to position [0, 0]
click at [397, 77] on span "Open in ChatGPT" at bounding box center [406, 74] width 45 height 7
click at [489, 185] on div "On this page App name Logo Login screen header text Login screen message text T…" at bounding box center [521, 211] width 113 height 311
click at [543, 11] on span at bounding box center [531, 12] width 46 height 12
click at [528, 196] on div "On this page App name Logo Login screen header text Login screen message text T…" at bounding box center [521, 211] width 113 height 311
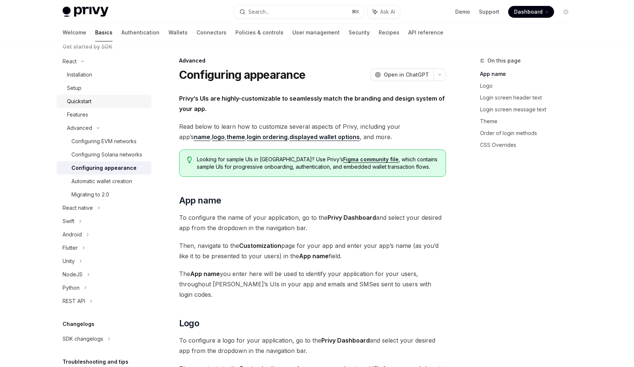
scroll to position [155, 0]
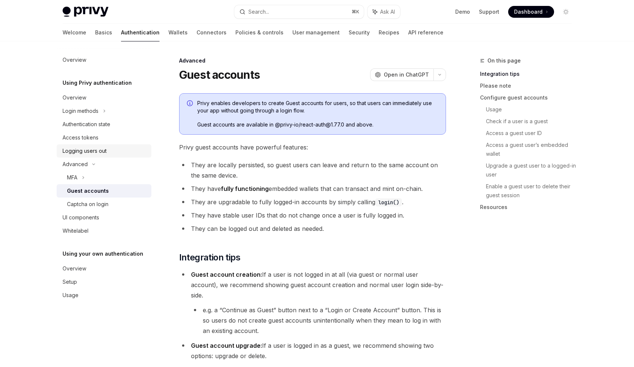
click at [90, 152] on div "Logging users out" at bounding box center [85, 151] width 44 height 9
type textarea "*"
